Goal: Task Accomplishment & Management: Use online tool/utility

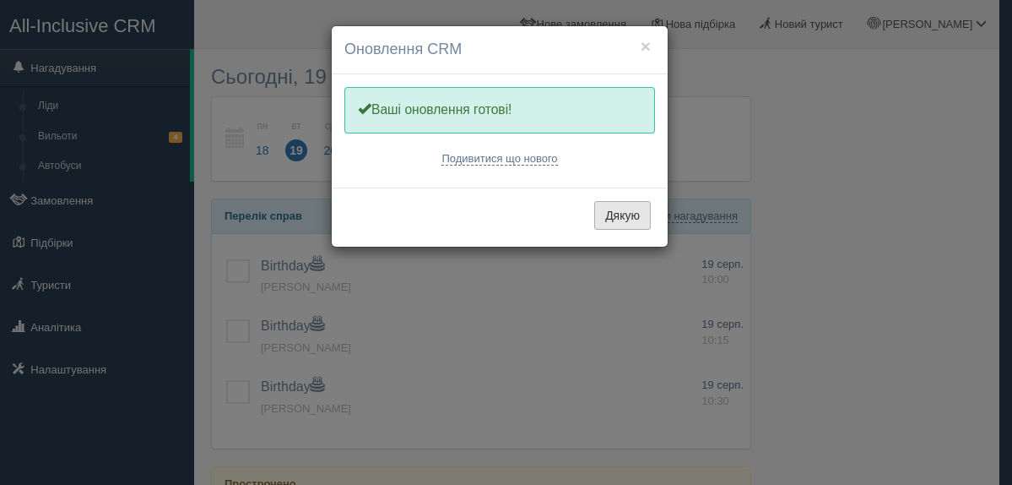
click at [615, 214] on button "Дякую" at bounding box center [622, 215] width 57 height 29
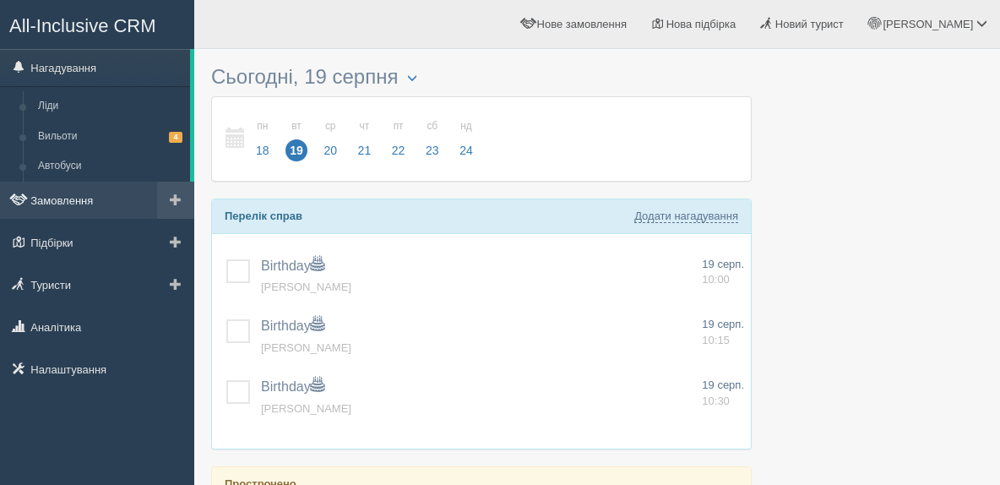
click at [89, 201] on link "Замовлення" at bounding box center [97, 200] width 194 height 37
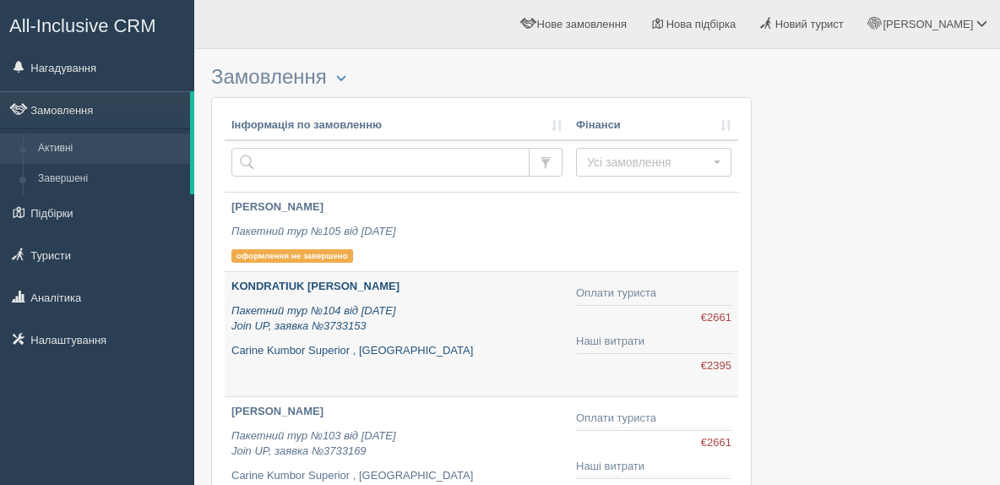
scroll to position [816, 0]
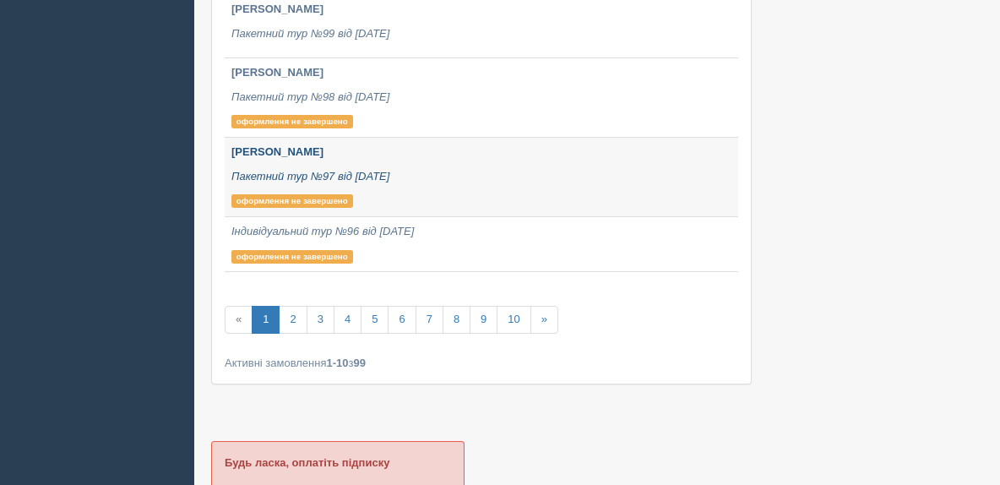
click at [270, 156] on b "САФРОНОВА ЛЮДМИЛА" at bounding box center [277, 151] width 92 height 13
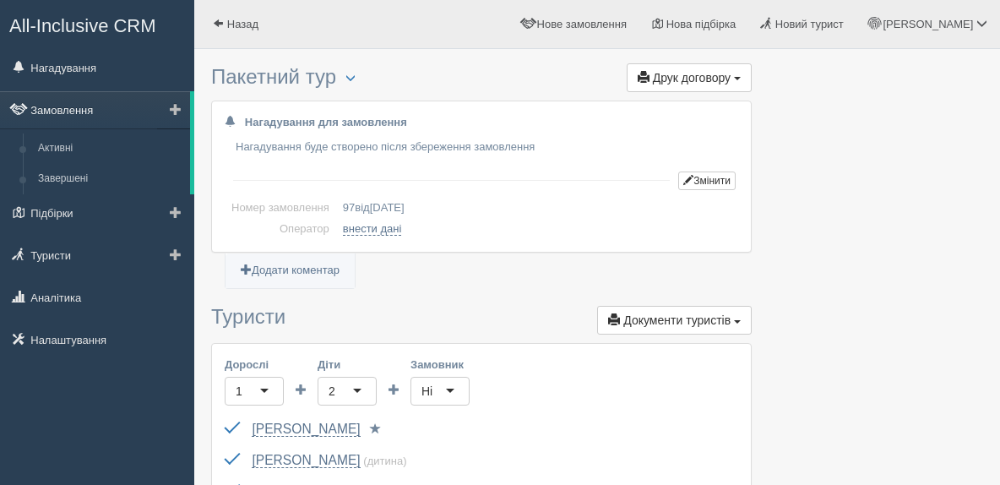
click at [74, 117] on link "Замовлення" at bounding box center [95, 109] width 190 height 37
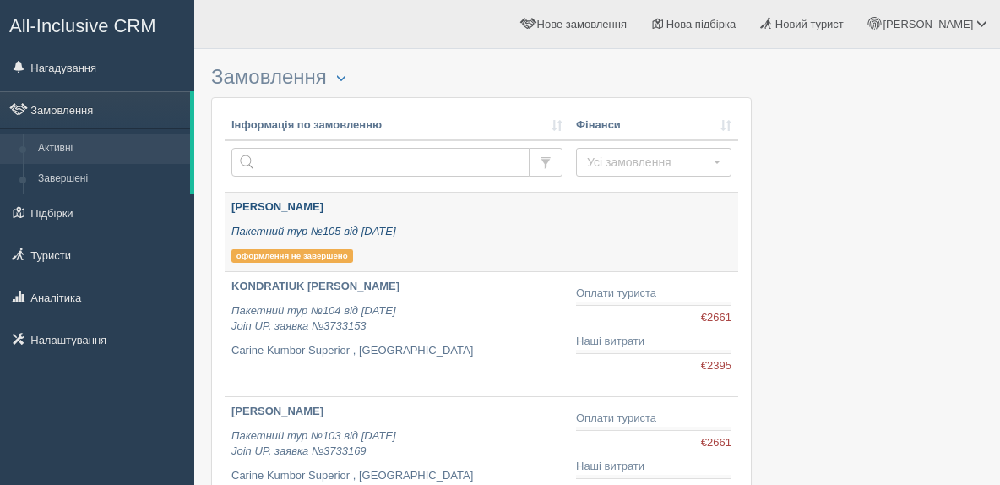
click at [272, 206] on b "[PERSON_NAME]" at bounding box center [277, 206] width 92 height 13
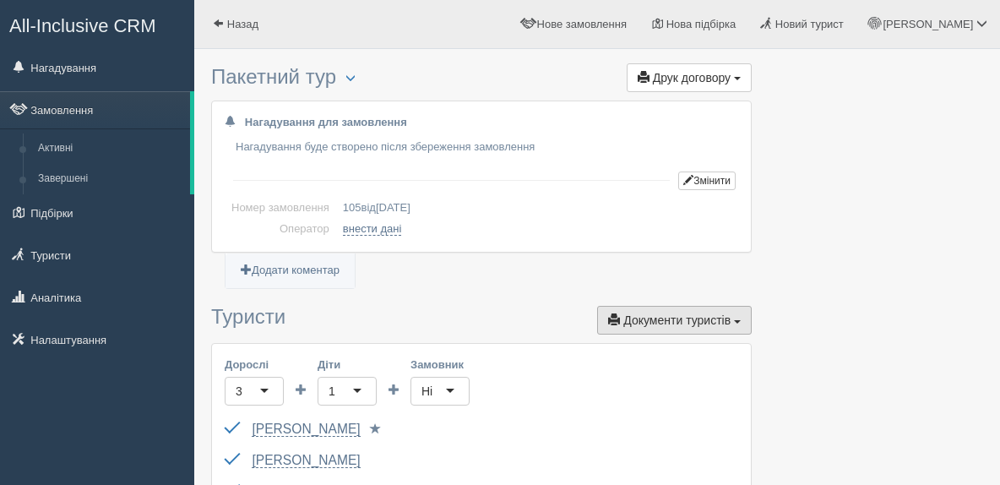
click at [735, 329] on button "Документи туристів Документи" at bounding box center [674, 320] width 155 height 29
click at [662, 238] on td "внести дані" at bounding box center [537, 229] width 402 height 21
click at [67, 106] on link "Замовлення" at bounding box center [95, 109] width 190 height 37
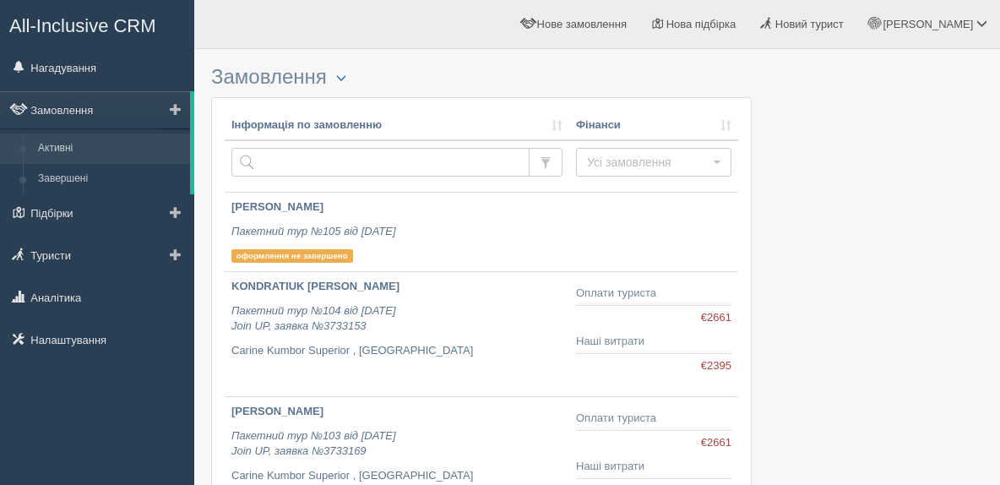
click at [76, 148] on link "Активні" at bounding box center [110, 148] width 160 height 30
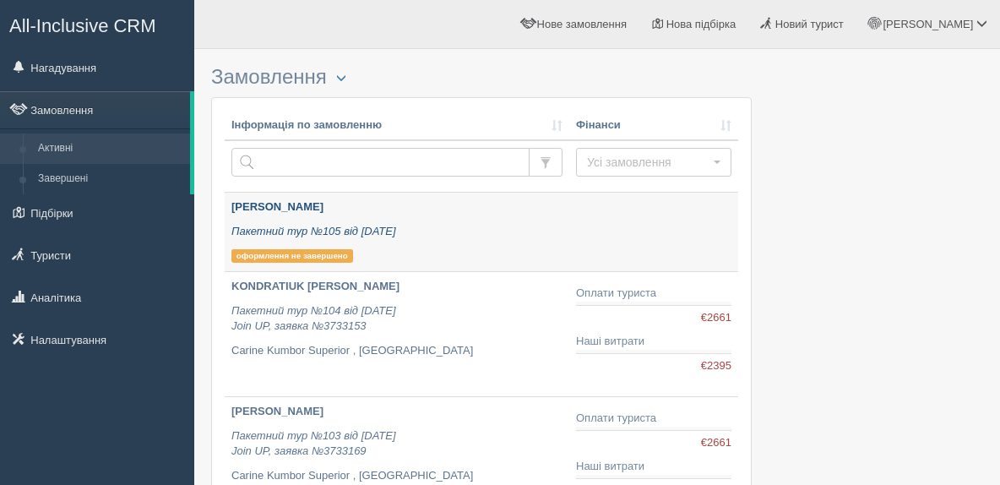
click at [265, 207] on b "[PERSON_NAME]" at bounding box center [277, 206] width 92 height 13
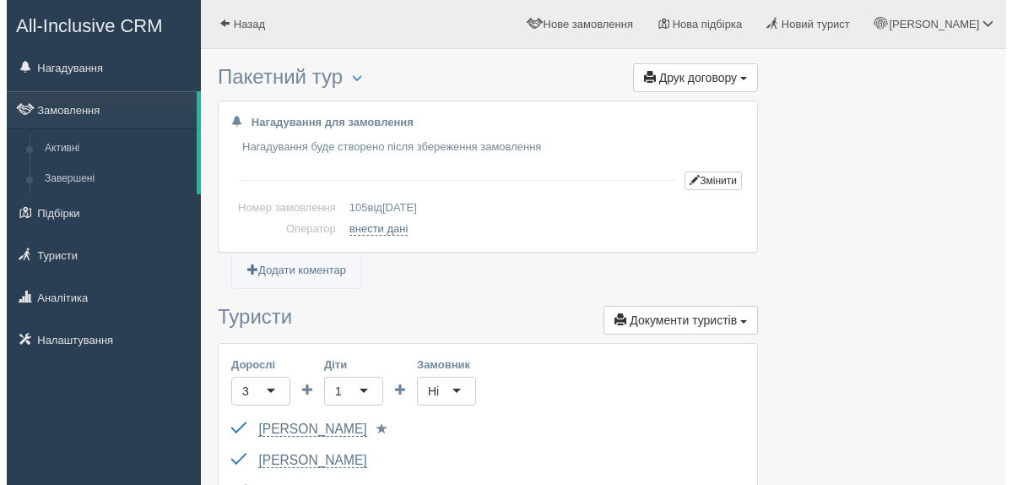
scroll to position [816, 0]
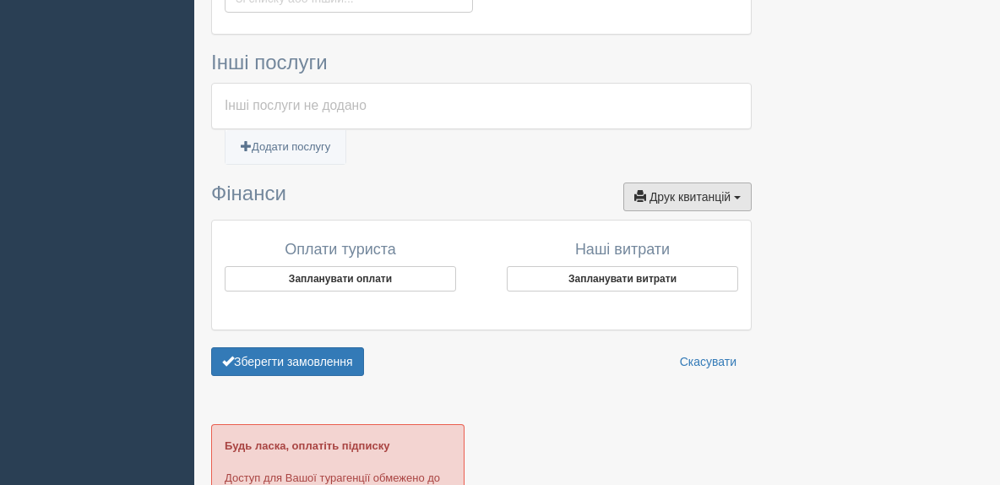
click at [729, 195] on span "Друк квитанцій" at bounding box center [689, 197] width 81 height 14
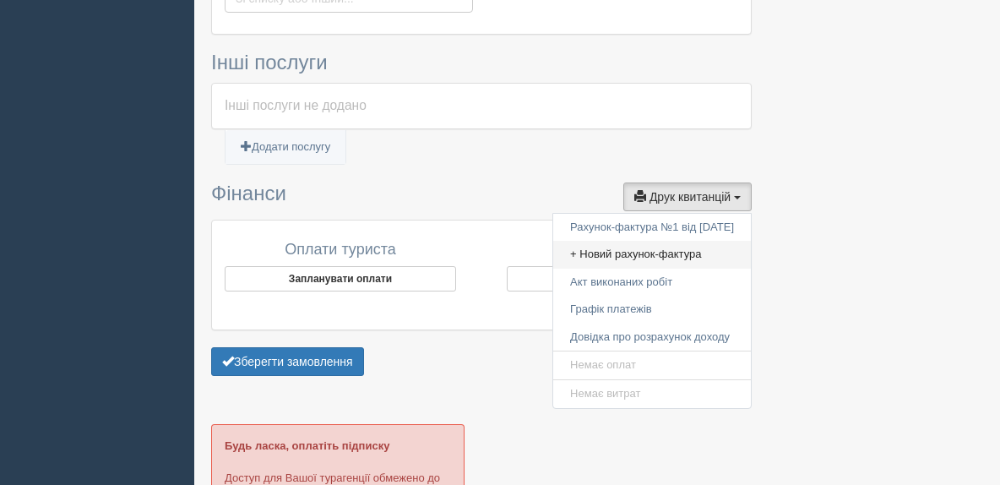
click at [588, 253] on link "+ Новий рахунок-фактура" at bounding box center [652, 255] width 198 height 28
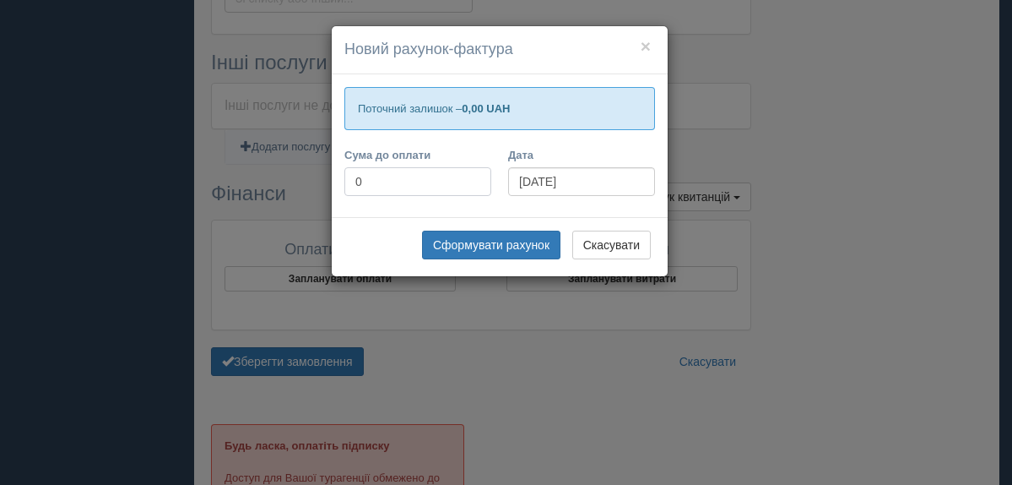
click at [372, 184] on input "0" at bounding box center [417, 181] width 147 height 29
type input "91000"
click at [466, 241] on button "Сформувати рахунок" at bounding box center [491, 244] width 138 height 29
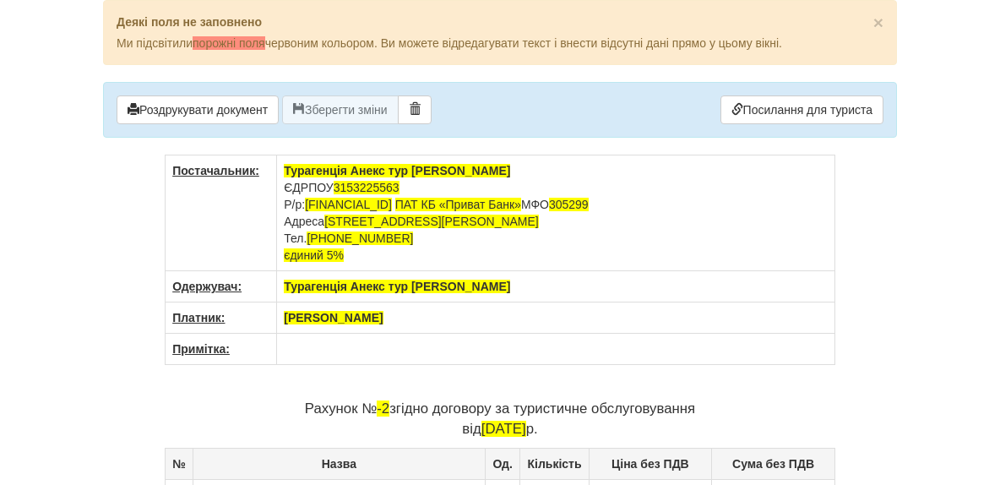
click at [374, 318] on th "[PERSON_NAME]" at bounding box center [556, 317] width 558 height 31
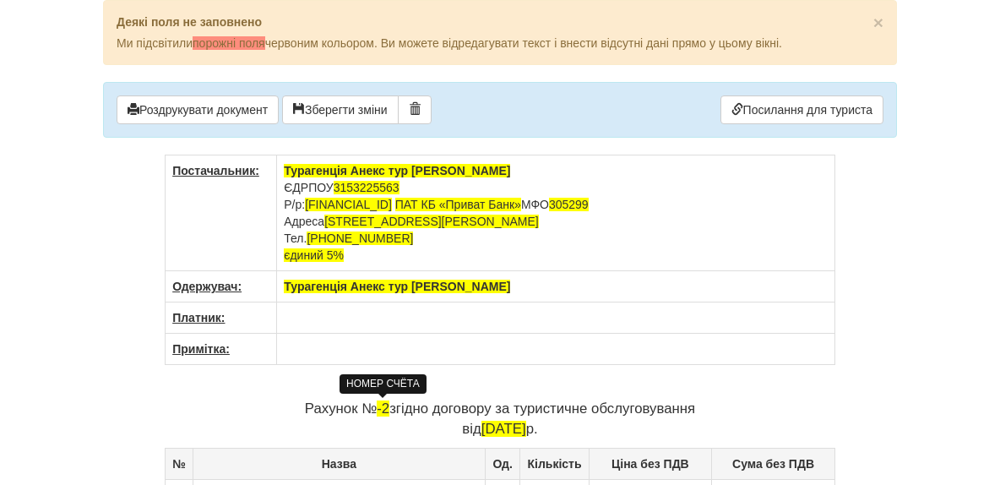
click at [389, 409] on span "-2" at bounding box center [383, 408] width 13 height 16
click at [423, 408] on span "145 -2" at bounding box center [383, 408] width 79 height 16
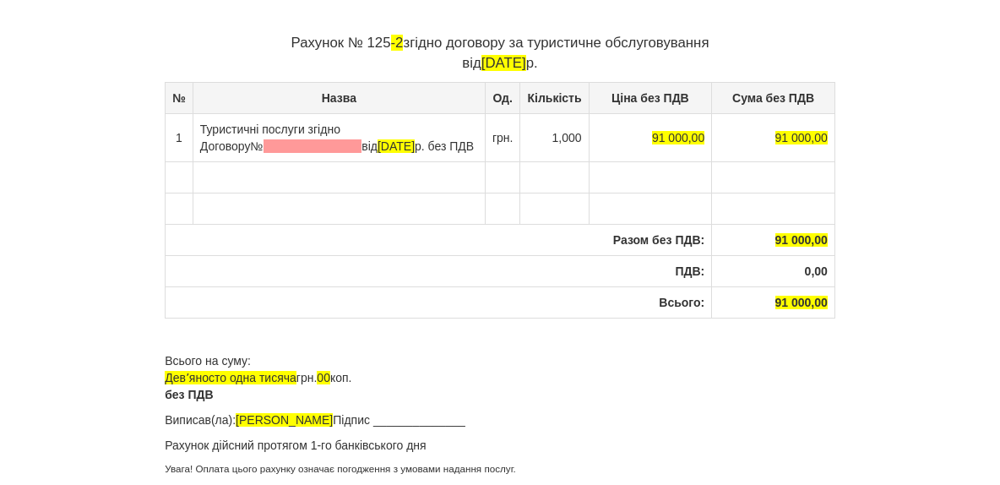
click at [315, 130] on td "Туристичні послуги згідно Договору № від 15.08.2025 р. без ПДВ" at bounding box center [338, 137] width 292 height 48
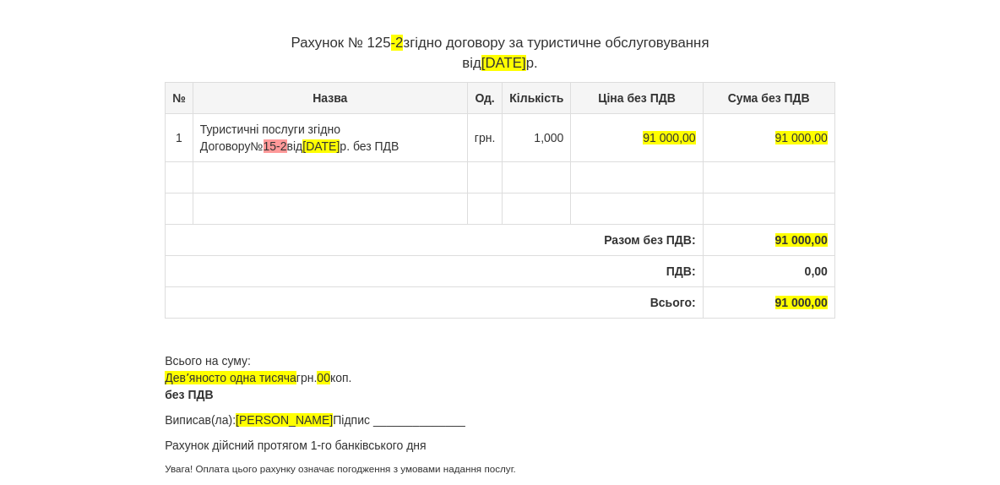
click at [263, 145] on span "15-2" at bounding box center [275, 146] width 24 height 14
click at [309, 145] on span "15.08.2025" at bounding box center [327, 146] width 37 height 14
click at [309, 144] on span "15.08.2025" at bounding box center [327, 146] width 37 height 14
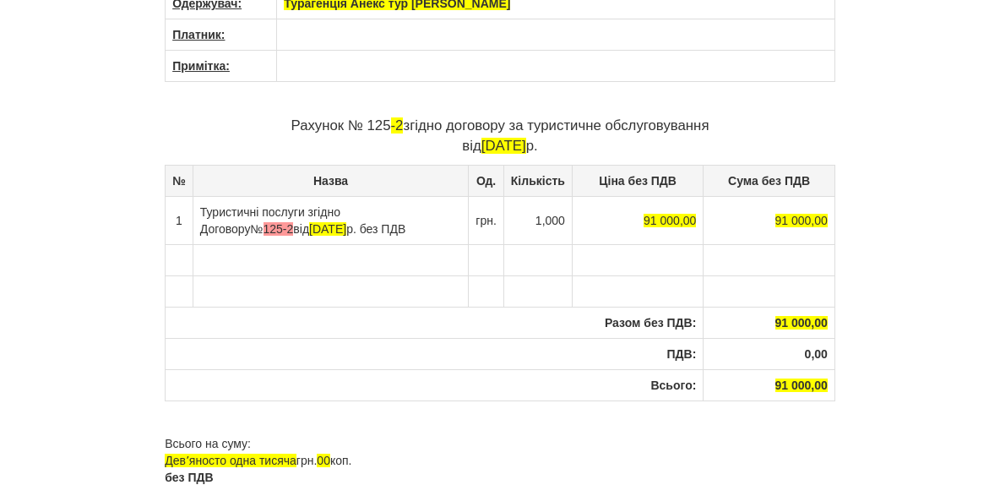
scroll to position [0, 0]
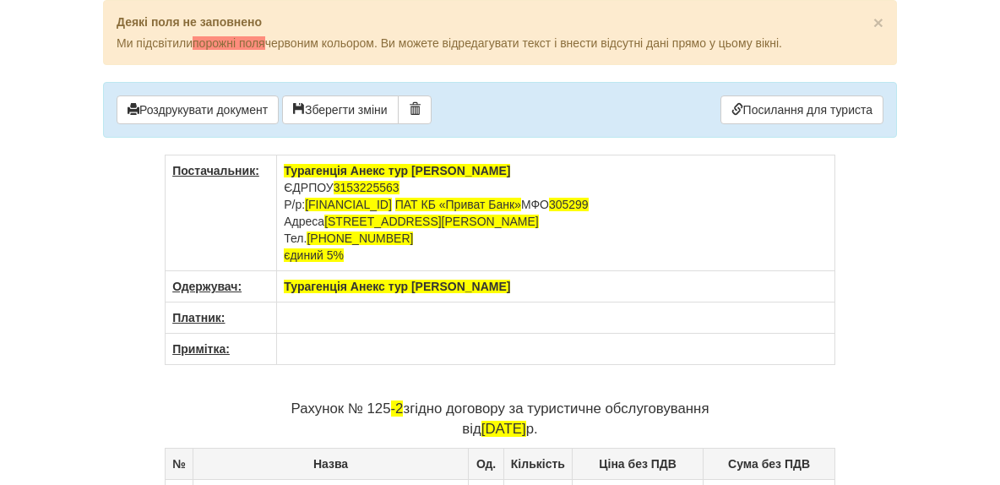
click at [299, 320] on th at bounding box center [556, 317] width 558 height 31
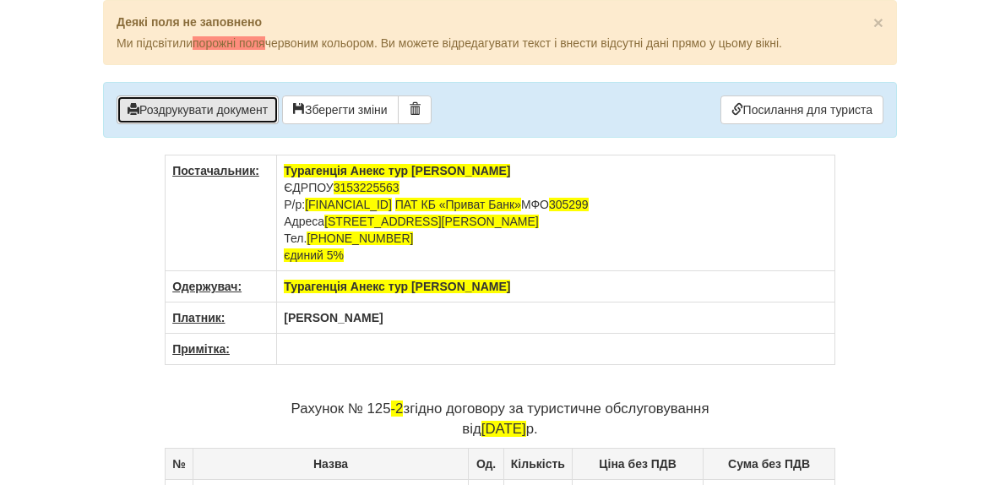
click at [191, 106] on button "Роздрукувати документ" at bounding box center [198, 109] width 162 height 29
click at [179, 100] on button "Роздрукувати документ" at bounding box center [198, 109] width 162 height 29
